Goal: Task Accomplishment & Management: Manage account settings

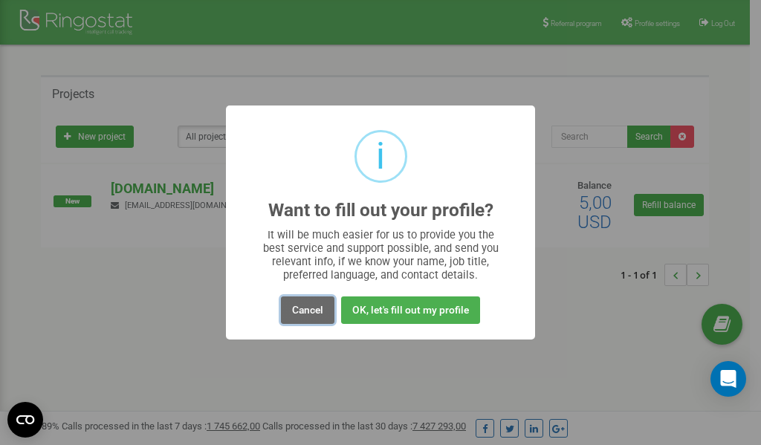
click at [314, 305] on button "Cancel" at bounding box center [307, 309] width 53 height 27
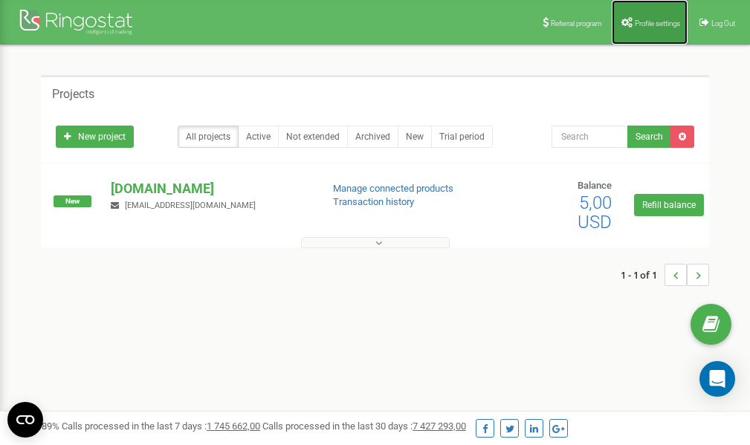
click at [647, 27] on link "Profile settings" at bounding box center [649, 22] width 76 height 45
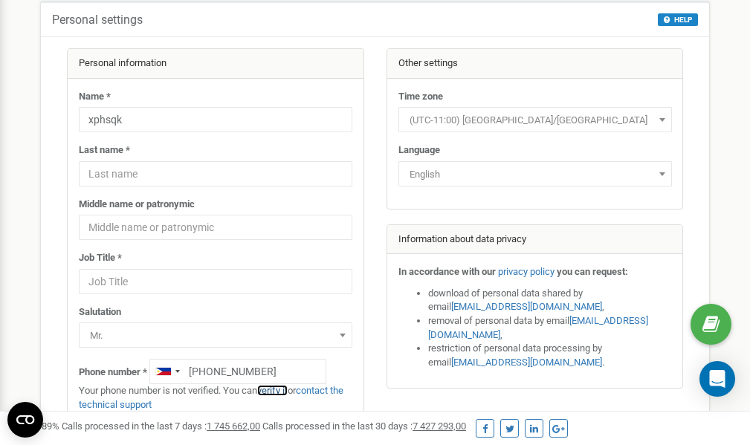
click at [278, 391] on link "verify it" at bounding box center [272, 390] width 30 height 11
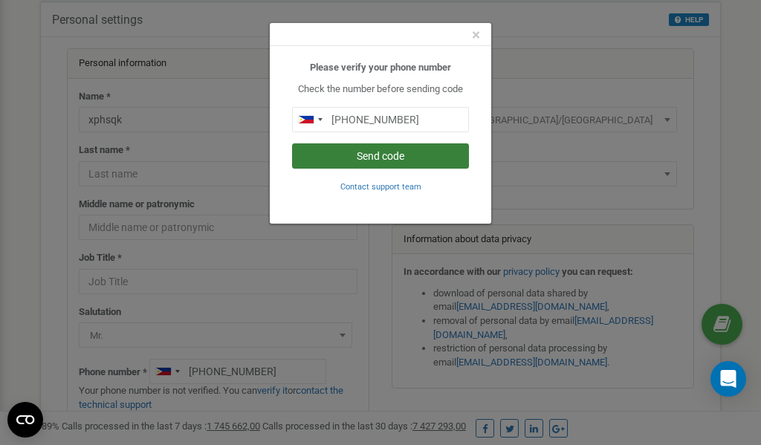
click at [352, 155] on button "Send code" at bounding box center [380, 155] width 177 height 25
